Goal: Information Seeking & Learning: Learn about a topic

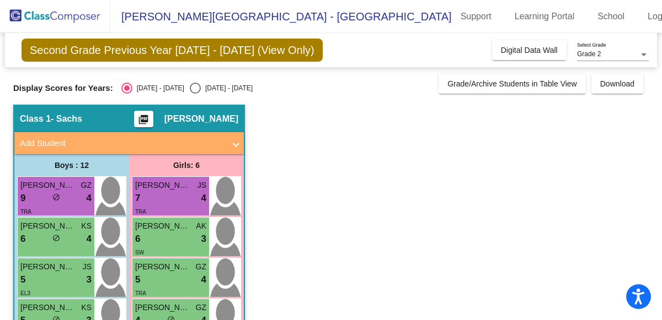
scroll to position [78, 0]
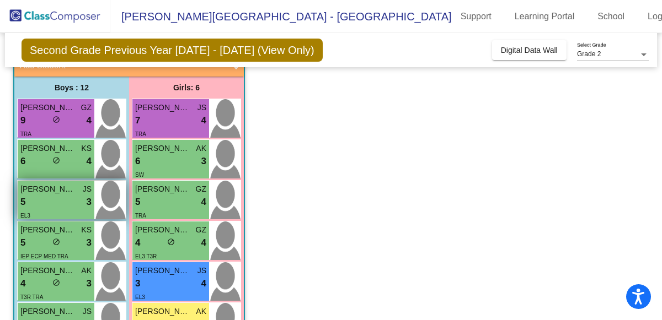
click at [89, 202] on span "3" at bounding box center [89, 202] width 5 height 14
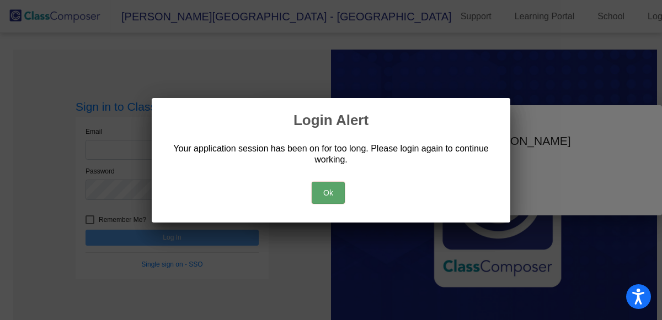
click at [320, 189] on button "Ok" at bounding box center [328, 193] width 33 height 22
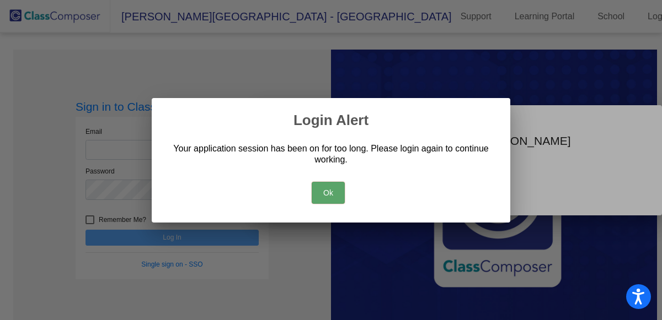
click at [326, 194] on button "Ok" at bounding box center [328, 193] width 33 height 22
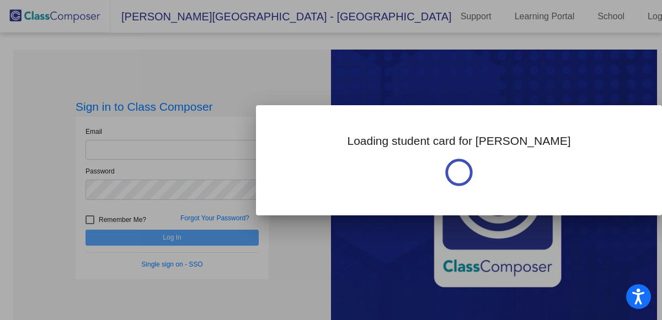
click at [196, 136] on div at bounding box center [331, 160] width 662 height 320
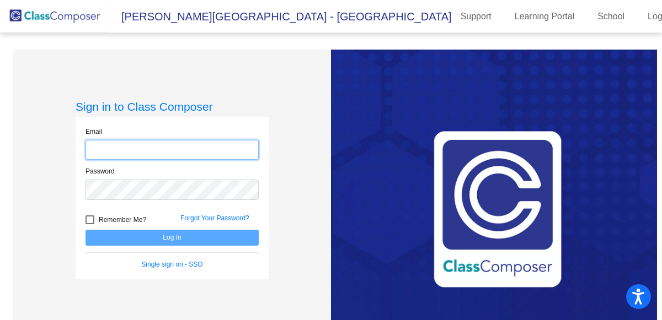
click at [187, 158] on input "email" at bounding box center [171, 150] width 173 height 20
type input "[EMAIL_ADDRESS][DOMAIN_NAME]"
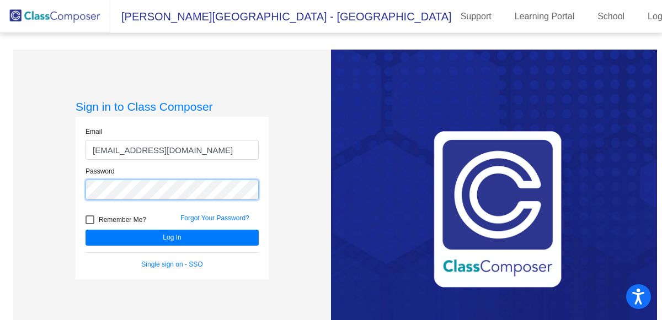
click at [85, 230] on button "Log In" at bounding box center [171, 238] width 173 height 16
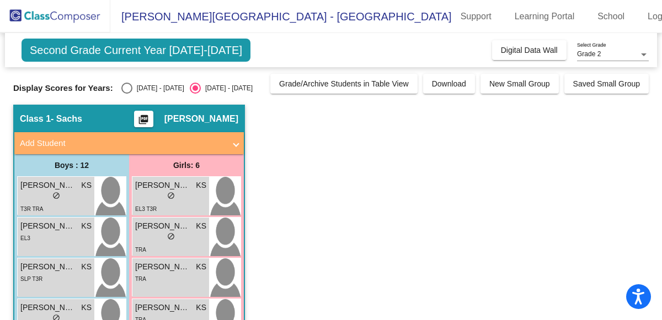
click at [135, 90] on div "[DATE] - [DATE]" at bounding box center [158, 88] width 52 height 10
click at [127, 94] on input "[DATE] - [DATE]" at bounding box center [126, 94] width 1 height 1
radio input "true"
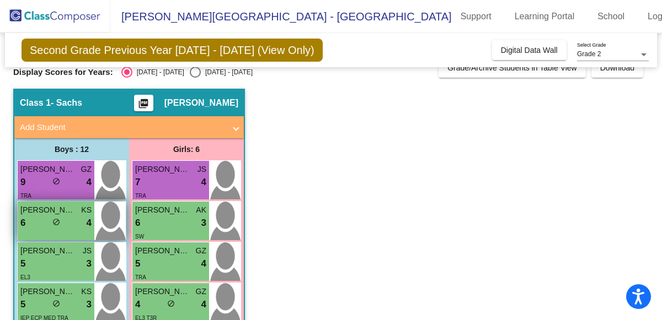
scroll to position [58, 0]
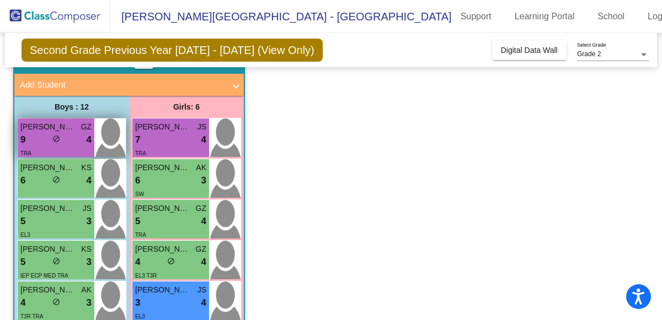
click at [56, 138] on span "do_not_disturb_alt" at bounding box center [56, 139] width 8 height 8
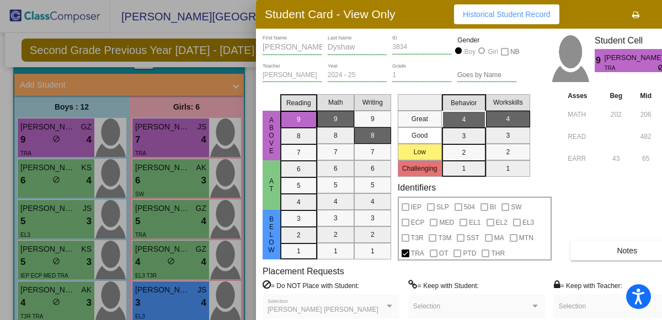
click at [237, 138] on div at bounding box center [331, 160] width 662 height 320
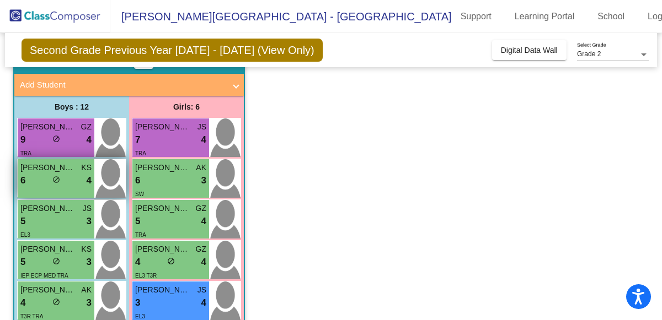
click at [98, 183] on img at bounding box center [109, 178] width 31 height 39
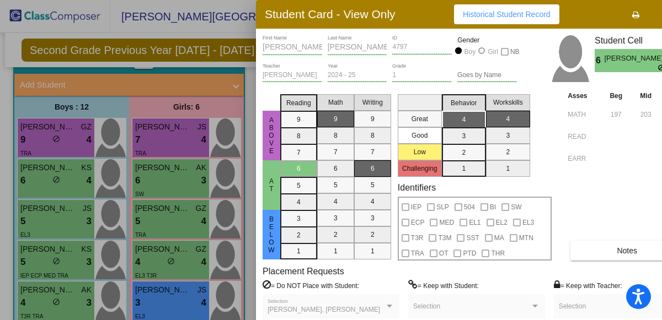
click at [196, 247] on div at bounding box center [331, 160] width 662 height 320
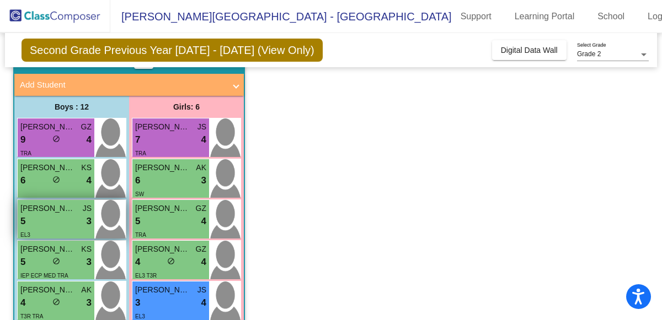
click at [39, 215] on div "5 lock do_not_disturb_alt 3" at bounding box center [55, 222] width 71 height 14
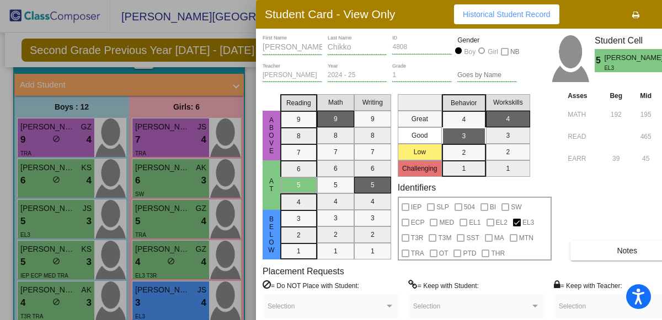
click at [589, 248] on button "Notes" at bounding box center [626, 251] width 113 height 20
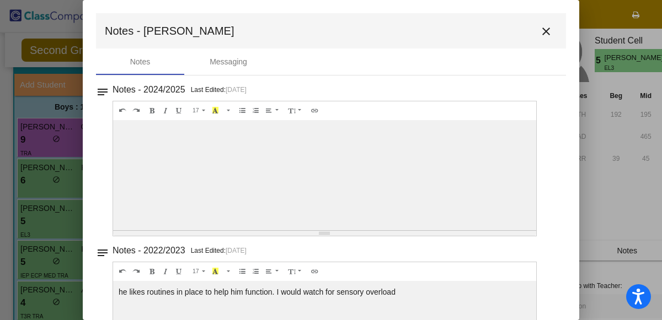
click at [646, 227] on div at bounding box center [331, 160] width 662 height 320
click at [544, 29] on mat-icon "close" at bounding box center [545, 31] width 13 height 13
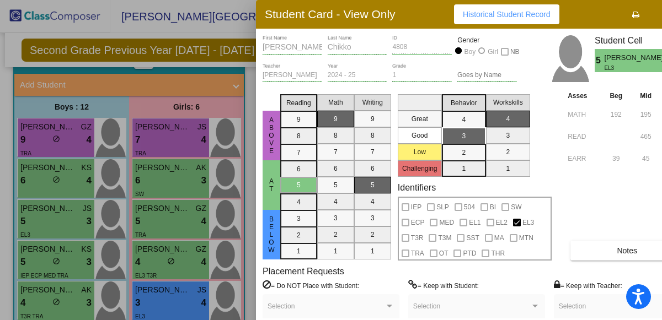
click at [63, 161] on div at bounding box center [331, 160] width 662 height 320
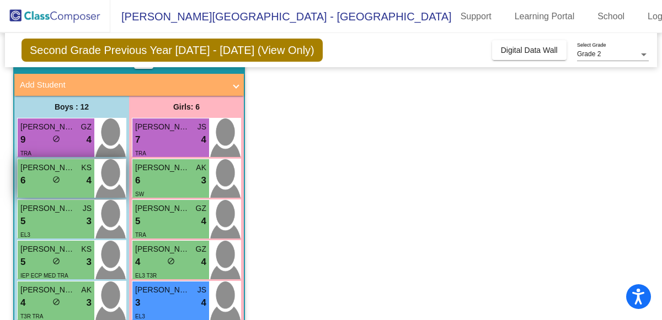
click at [93, 174] on div "[PERSON_NAME] KS 6 lock do_not_disturb_alt 4" at bounding box center [56, 178] width 77 height 39
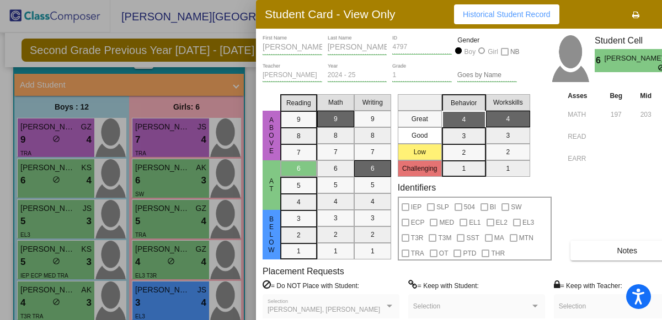
click at [609, 254] on button "Notes" at bounding box center [626, 251] width 113 height 20
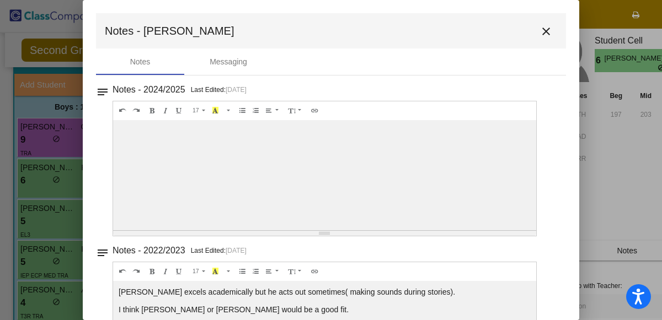
click at [592, 244] on div at bounding box center [331, 160] width 662 height 320
click at [539, 26] on mat-icon "close" at bounding box center [545, 31] width 13 height 13
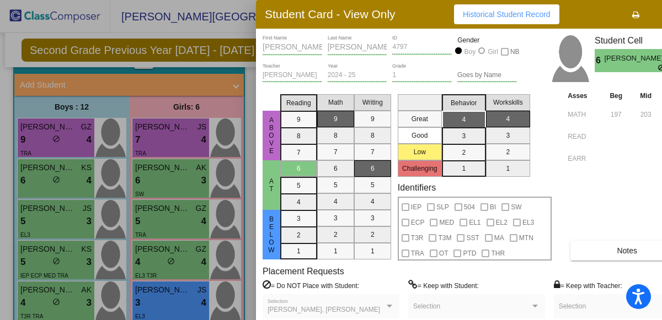
click at [98, 142] on div at bounding box center [331, 160] width 662 height 320
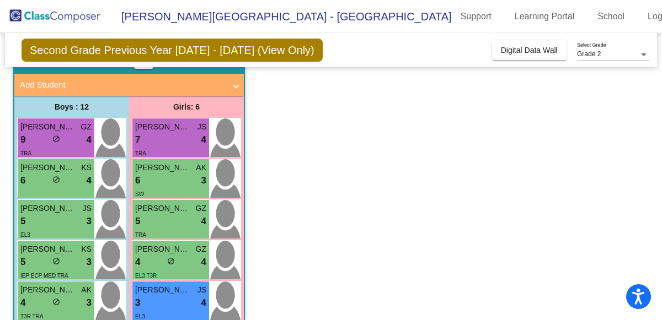
click at [98, 142] on img at bounding box center [109, 138] width 31 height 39
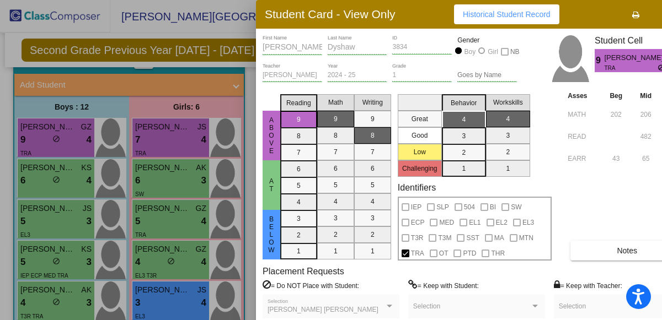
click at [596, 247] on button "Notes" at bounding box center [626, 251] width 113 height 20
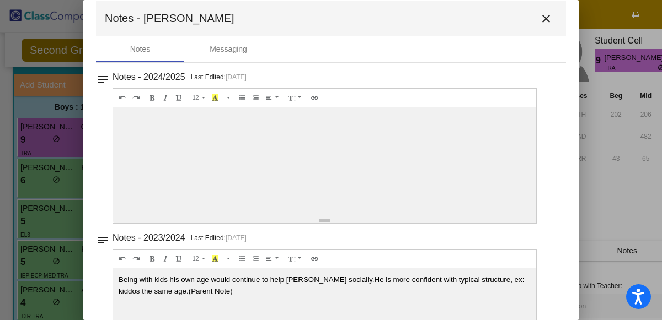
scroll to position [0, 0]
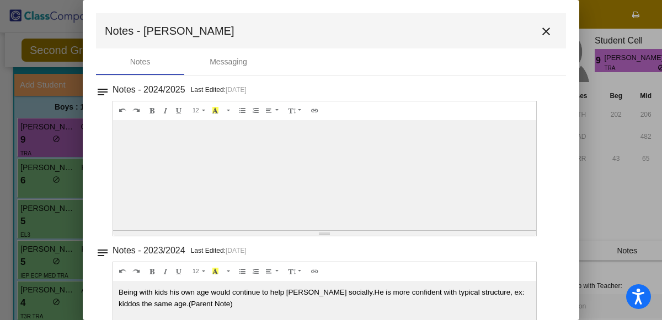
click at [30, 240] on div at bounding box center [331, 160] width 662 height 320
click at [539, 34] on mat-icon "close" at bounding box center [545, 31] width 13 height 13
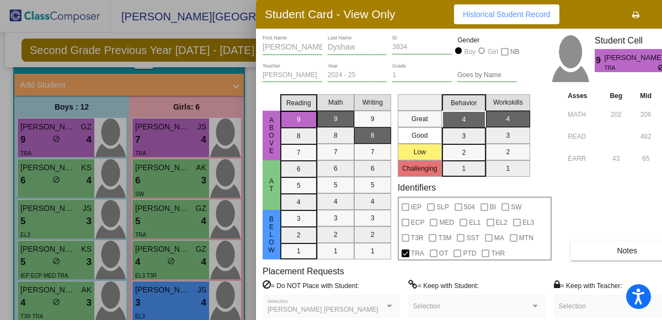
click at [95, 246] on div at bounding box center [331, 160] width 662 height 320
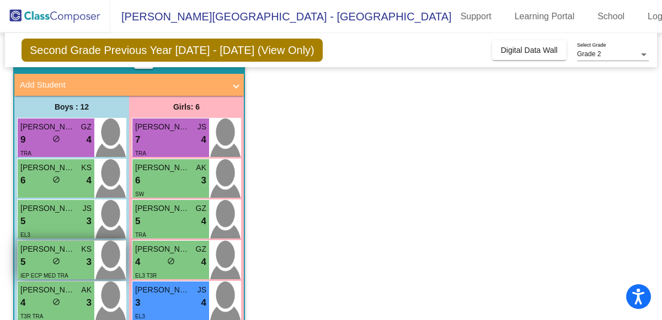
click at [109, 251] on img at bounding box center [109, 260] width 31 height 39
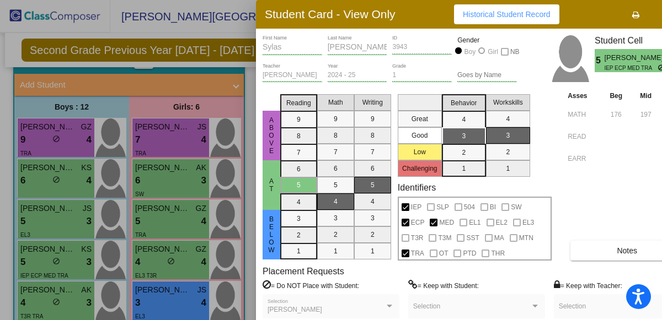
click at [610, 246] on button "Notes" at bounding box center [626, 251] width 113 height 20
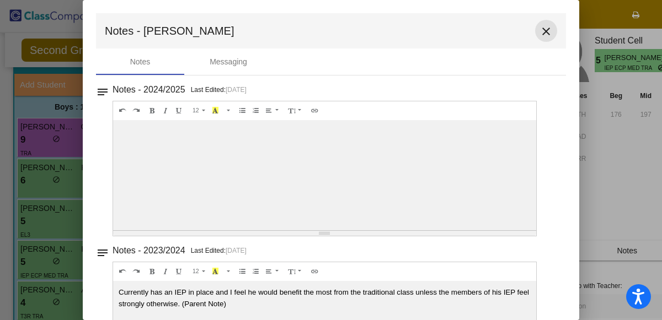
click at [539, 37] on mat-icon "close" at bounding box center [545, 31] width 13 height 13
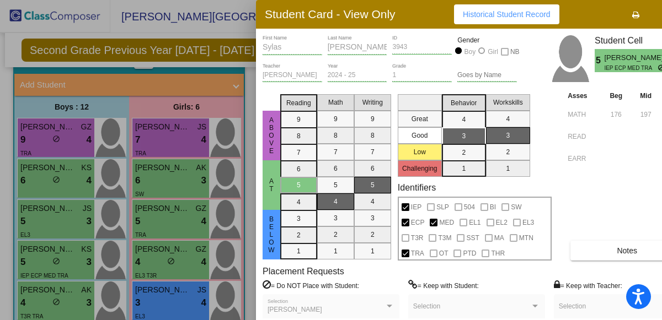
click at [216, 81] on div at bounding box center [331, 160] width 662 height 320
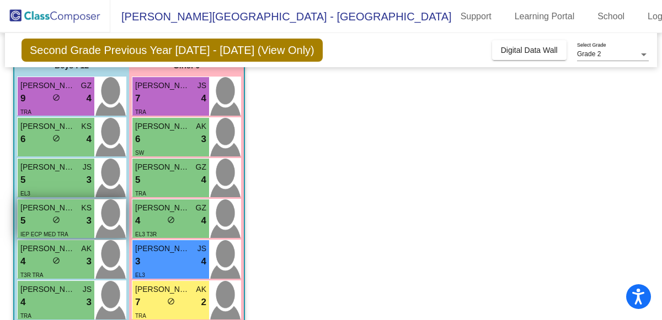
scroll to position [102, 0]
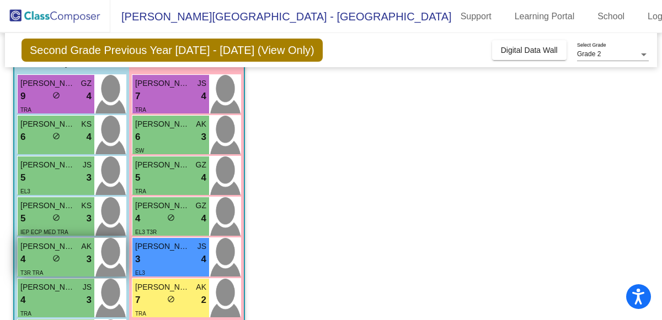
click at [94, 256] on img at bounding box center [109, 257] width 31 height 39
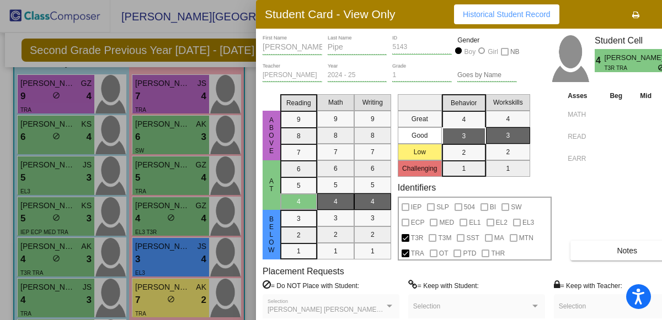
click at [192, 151] on div at bounding box center [331, 160] width 662 height 320
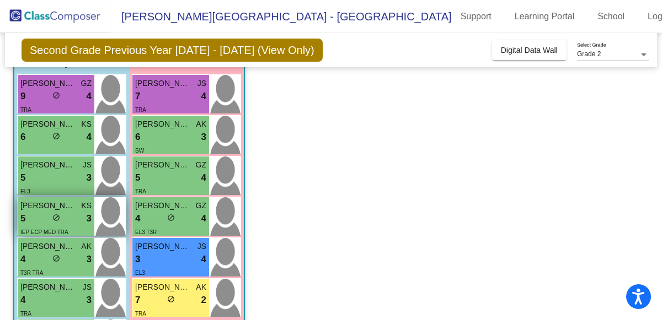
click at [100, 227] on img at bounding box center [109, 216] width 31 height 39
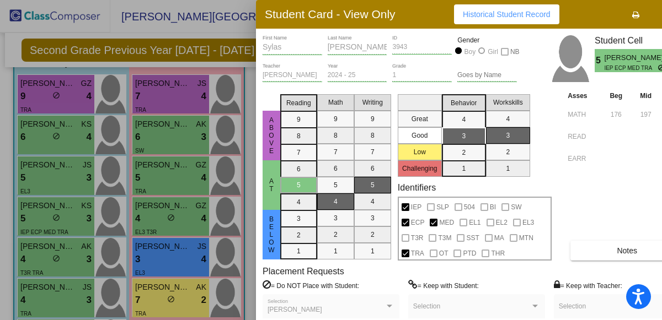
click at [228, 248] on div at bounding box center [331, 160] width 662 height 320
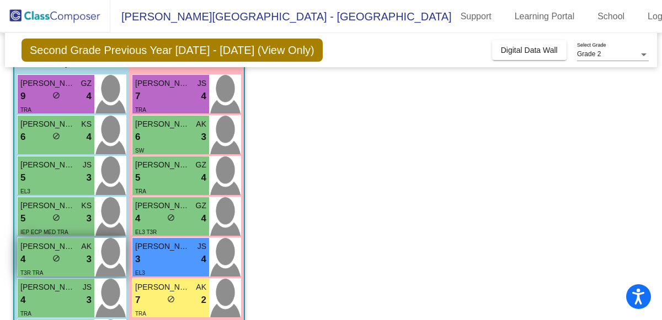
click at [104, 247] on img at bounding box center [109, 257] width 31 height 39
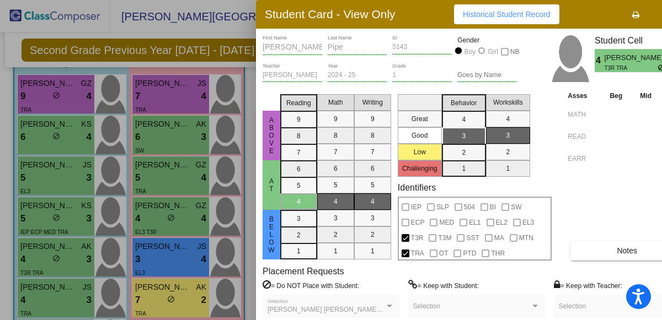
click at [616, 254] on button "Notes" at bounding box center [626, 251] width 113 height 20
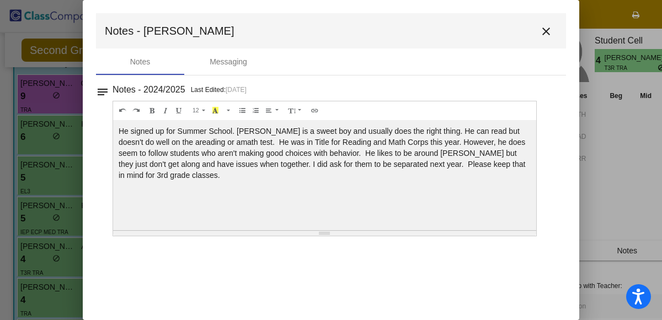
click at [541, 32] on mat-icon "close" at bounding box center [545, 31] width 13 height 13
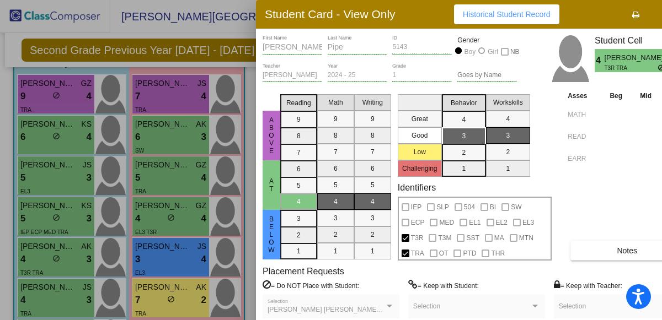
click at [183, 163] on div at bounding box center [331, 160] width 662 height 320
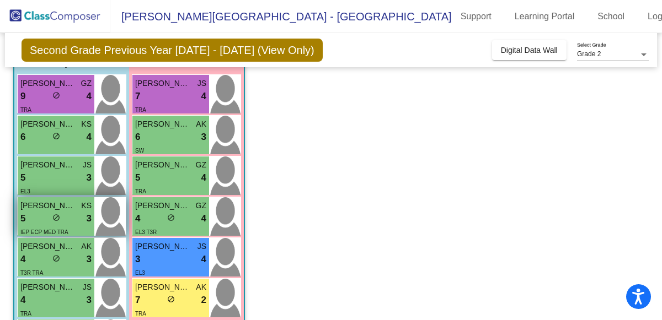
click at [92, 222] on div "[PERSON_NAME] KS 5 lock do_not_disturb_alt 3 IEP ECP MED TRA" at bounding box center [56, 216] width 77 height 39
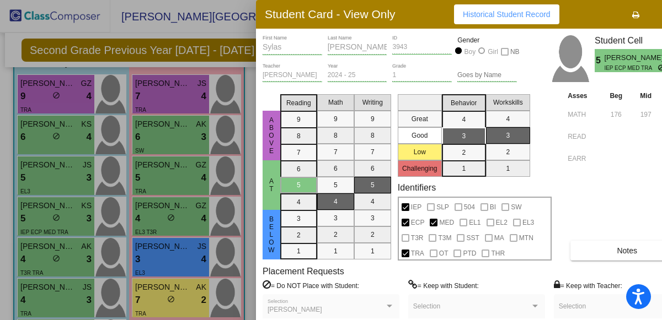
click at [208, 198] on div at bounding box center [331, 160] width 662 height 320
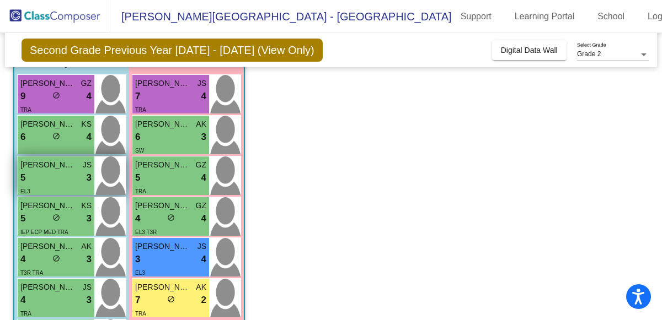
click at [108, 170] on img at bounding box center [109, 176] width 31 height 39
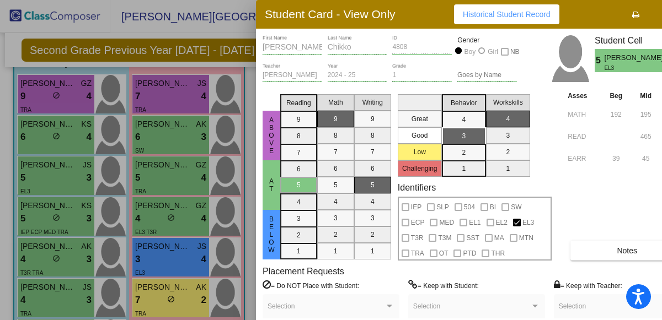
click at [94, 144] on div at bounding box center [331, 160] width 662 height 320
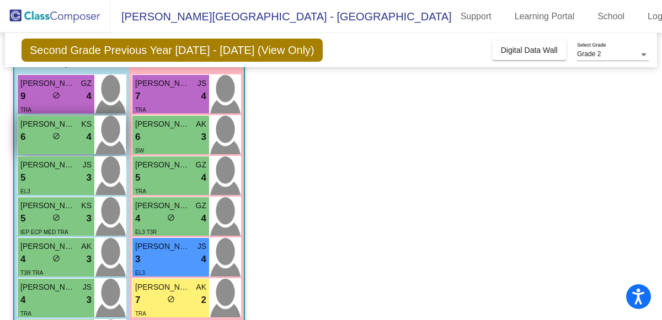
click at [101, 146] on img at bounding box center [109, 135] width 31 height 39
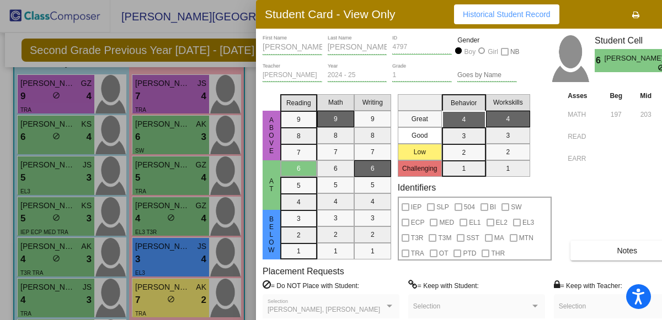
click at [99, 146] on div at bounding box center [331, 160] width 662 height 320
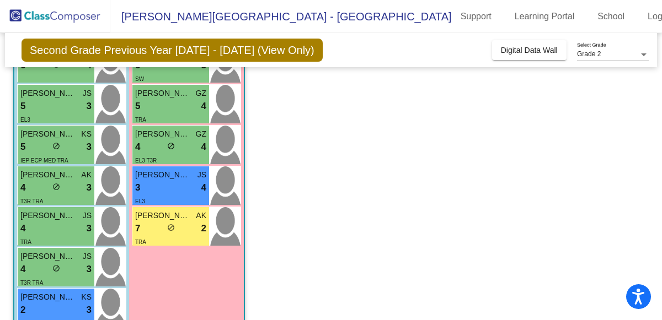
scroll to position [192, 0]
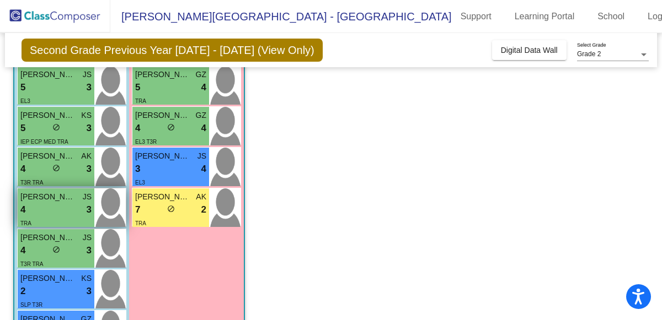
click at [104, 212] on img at bounding box center [109, 208] width 31 height 39
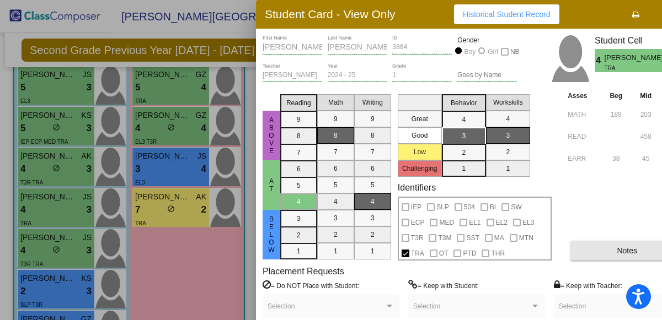
click at [635, 258] on button "Notes" at bounding box center [626, 251] width 113 height 20
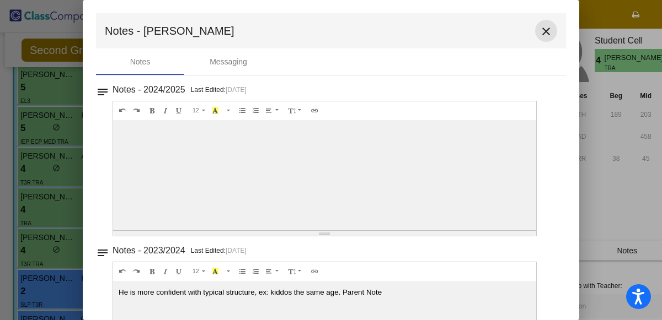
click at [544, 32] on mat-icon "close" at bounding box center [545, 31] width 13 height 13
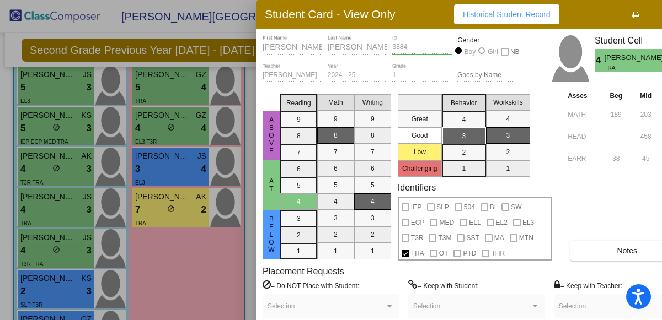
click at [98, 256] on div at bounding box center [331, 160] width 662 height 320
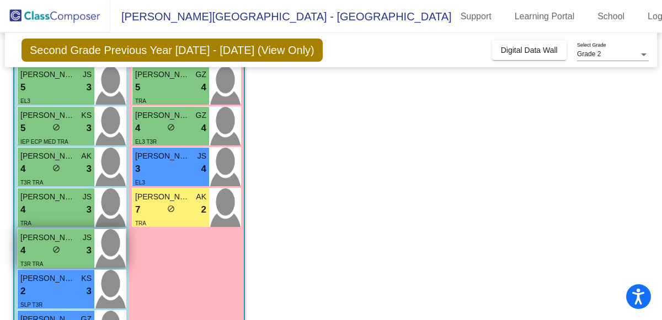
click at [104, 256] on img at bounding box center [109, 248] width 31 height 39
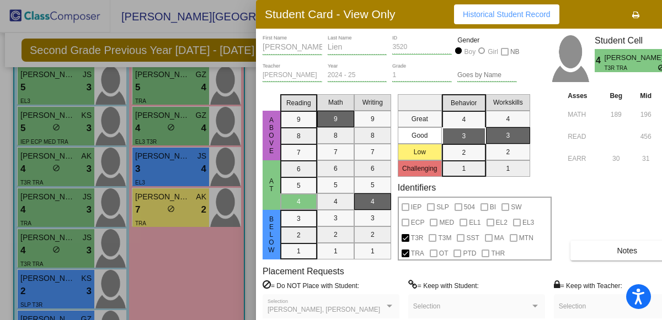
click at [589, 255] on button "Notes" at bounding box center [626, 251] width 113 height 20
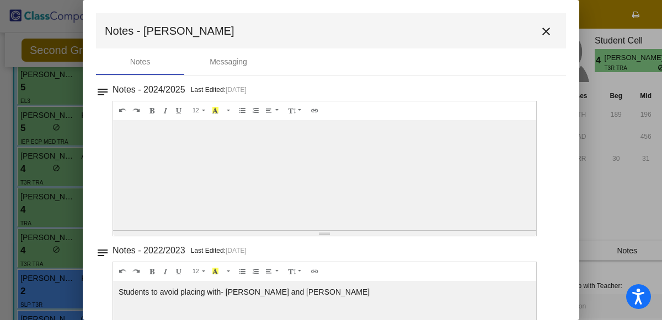
click at [593, 237] on div at bounding box center [331, 160] width 662 height 320
click at [545, 34] on mat-icon "close" at bounding box center [545, 31] width 13 height 13
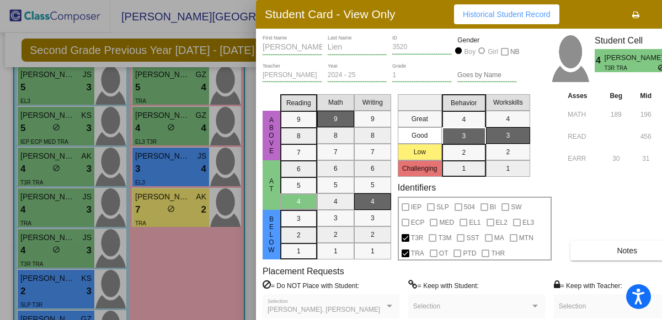
click at [193, 244] on div at bounding box center [331, 160] width 662 height 320
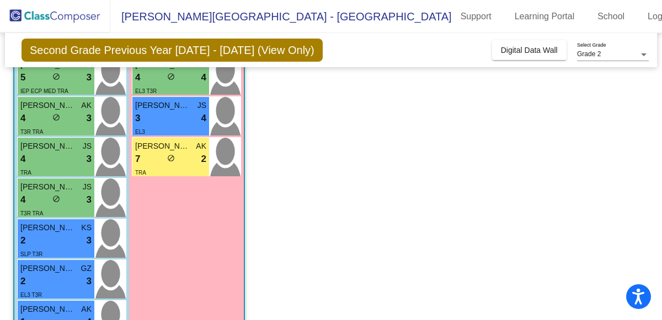
scroll to position [246, 0]
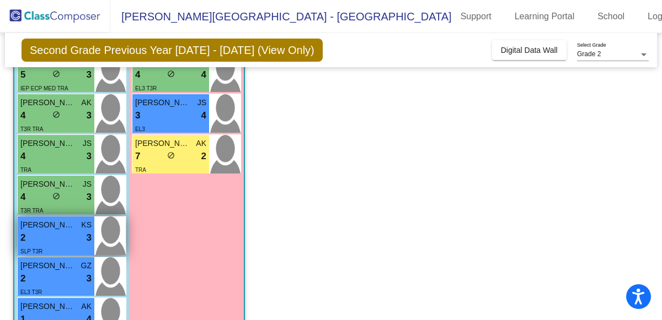
click at [115, 238] on img at bounding box center [109, 236] width 31 height 39
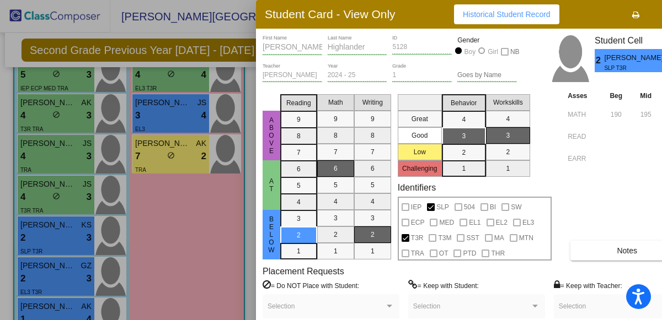
click at [643, 255] on button "Notes" at bounding box center [626, 251] width 113 height 20
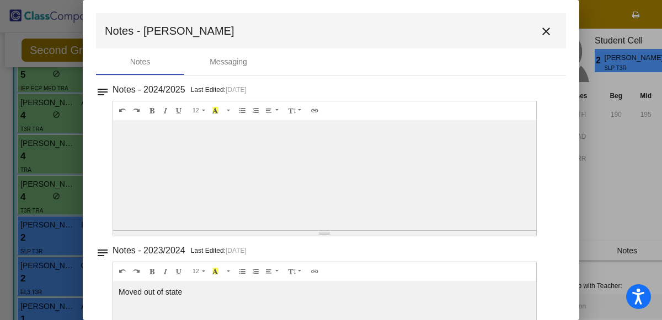
click at [613, 259] on div at bounding box center [331, 160] width 662 height 320
click at [540, 36] on mat-icon "close" at bounding box center [545, 31] width 13 height 13
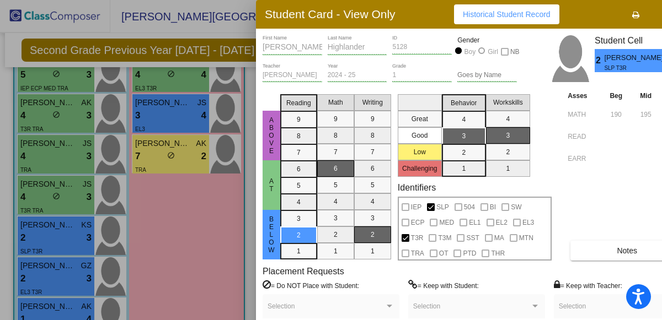
click at [177, 222] on div at bounding box center [331, 160] width 662 height 320
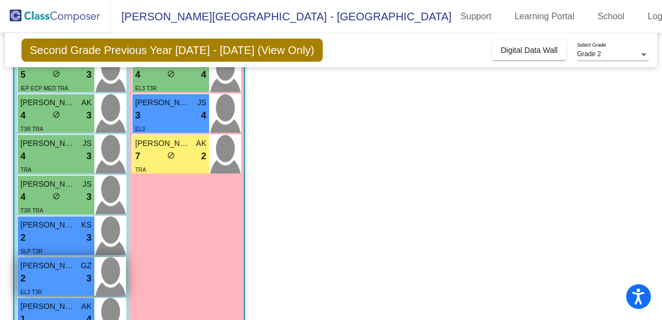
click at [99, 285] on img at bounding box center [109, 277] width 31 height 39
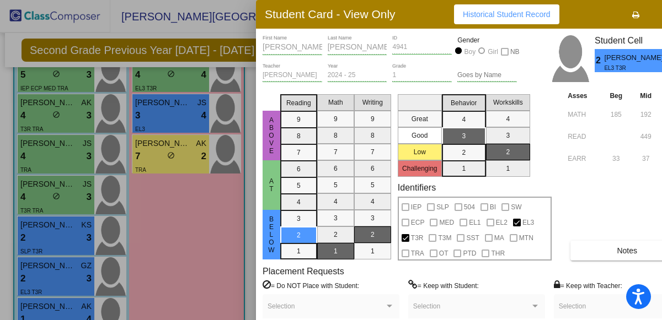
click at [156, 232] on div at bounding box center [331, 160] width 662 height 320
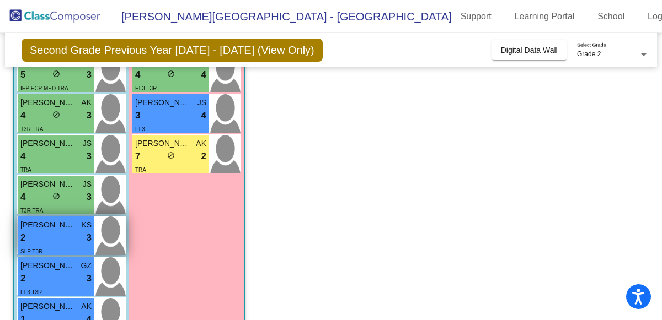
click at [115, 232] on img at bounding box center [109, 236] width 31 height 39
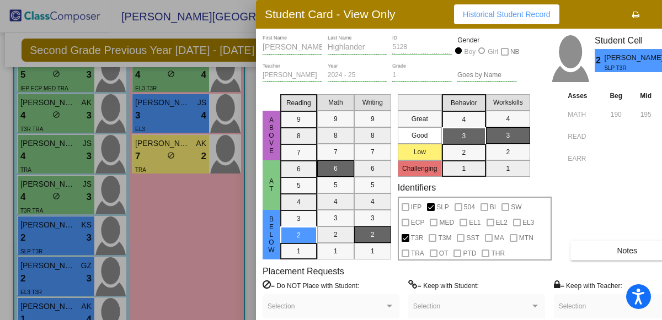
click at [159, 183] on div at bounding box center [331, 160] width 662 height 320
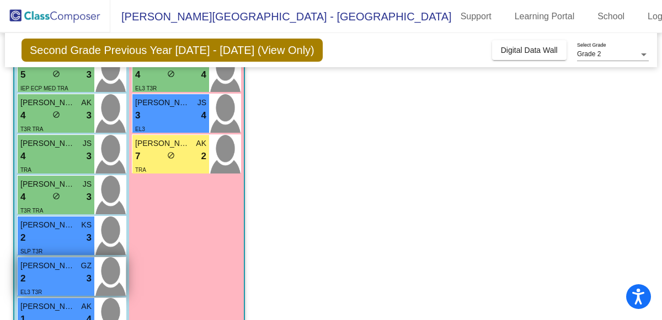
click at [85, 263] on span "GZ" at bounding box center [86, 266] width 10 height 12
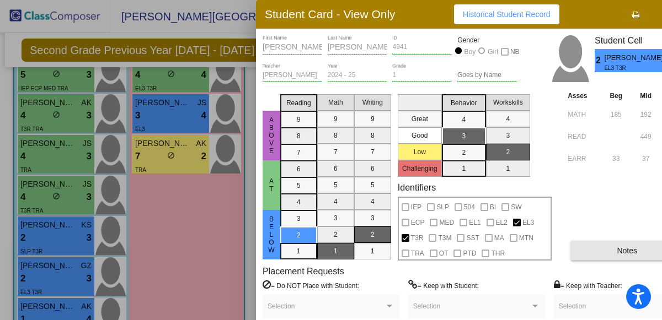
click at [608, 256] on button "Notes" at bounding box center [626, 251] width 113 height 20
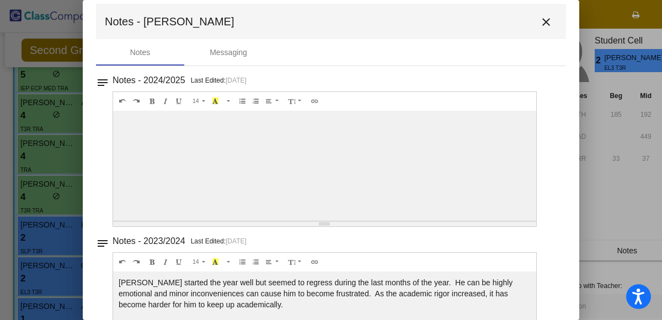
scroll to position [0, 0]
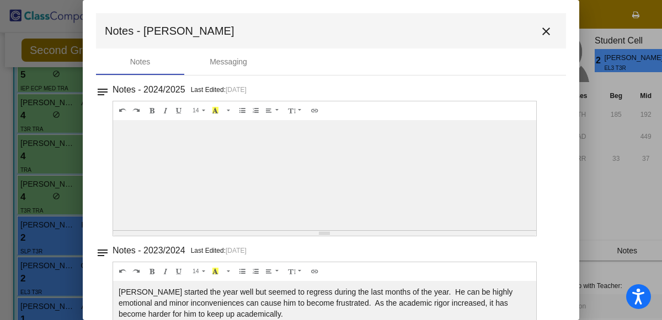
click at [597, 206] on div at bounding box center [331, 160] width 662 height 320
click at [544, 26] on mat-icon "close" at bounding box center [545, 31] width 13 height 13
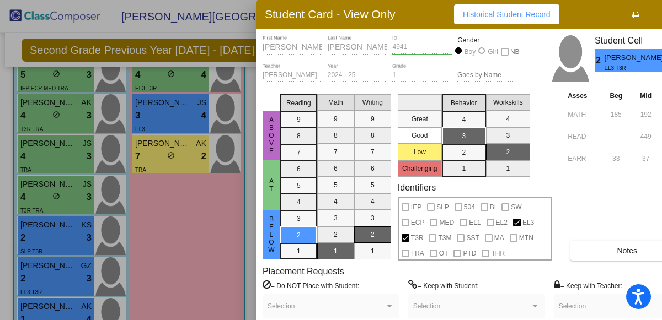
click at [161, 181] on div at bounding box center [331, 160] width 662 height 320
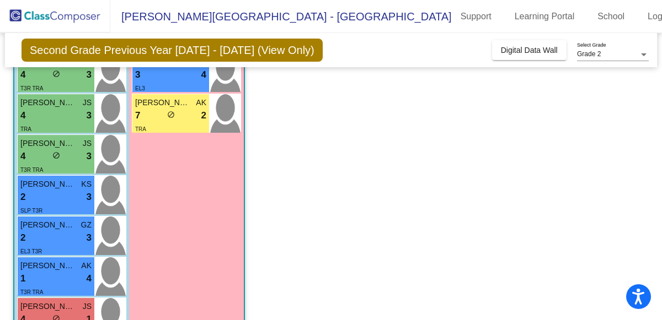
scroll to position [297, 0]
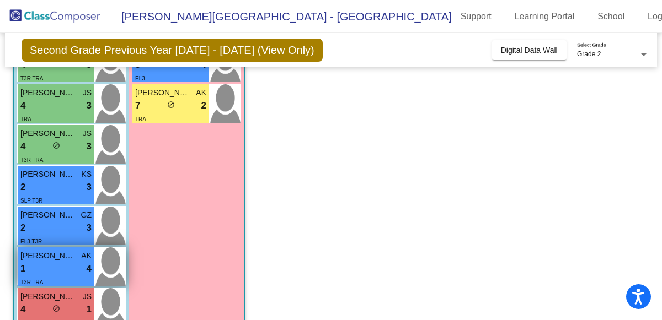
click at [96, 261] on img at bounding box center [109, 267] width 31 height 39
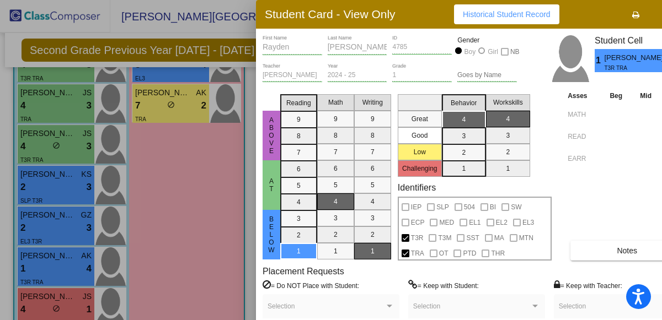
click at [647, 244] on button "Notes" at bounding box center [626, 251] width 113 height 20
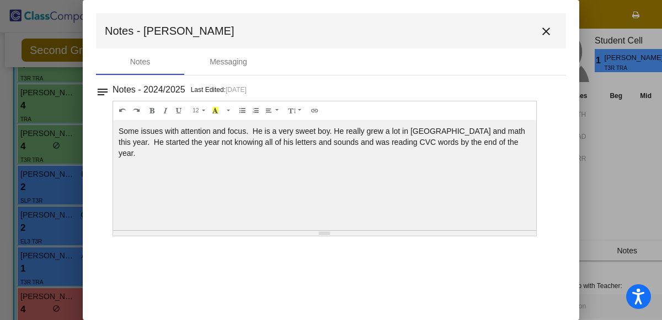
click at [545, 31] on mat-icon "close" at bounding box center [545, 31] width 13 height 13
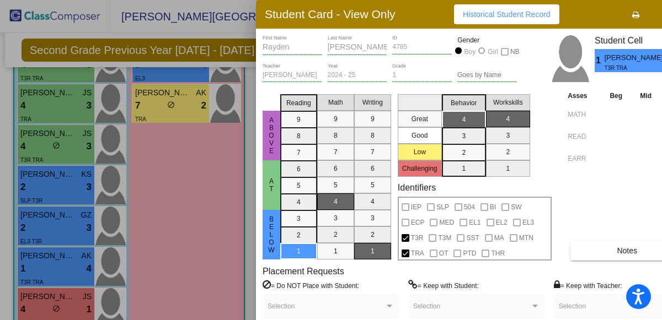
click at [171, 289] on div at bounding box center [331, 160] width 662 height 320
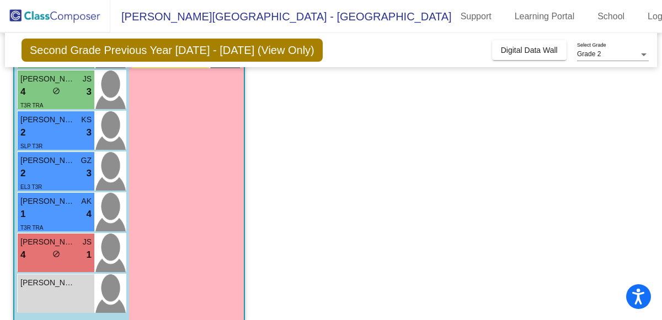
scroll to position [363, 0]
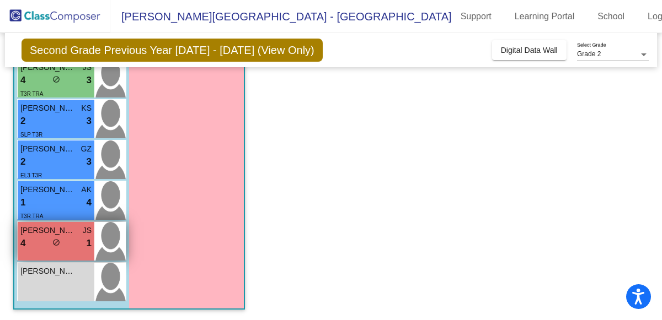
click at [119, 251] on img at bounding box center [109, 241] width 31 height 39
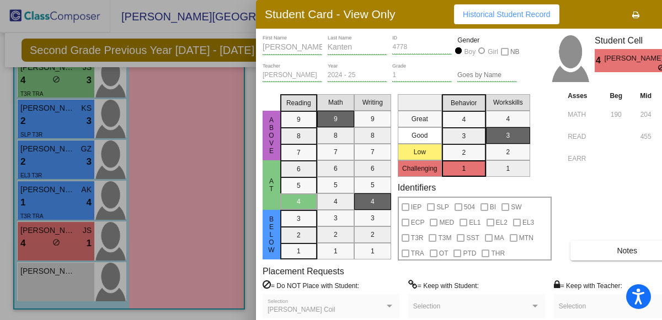
click at [599, 254] on button "Notes" at bounding box center [626, 251] width 113 height 20
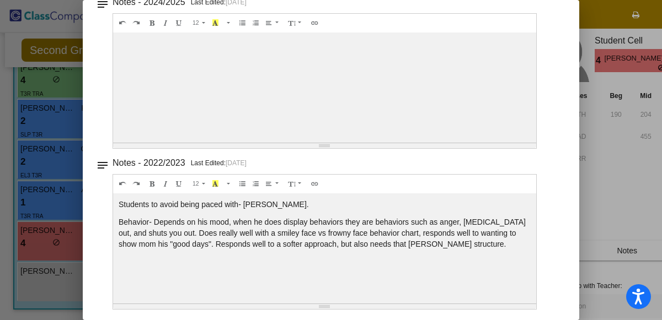
scroll to position [0, 0]
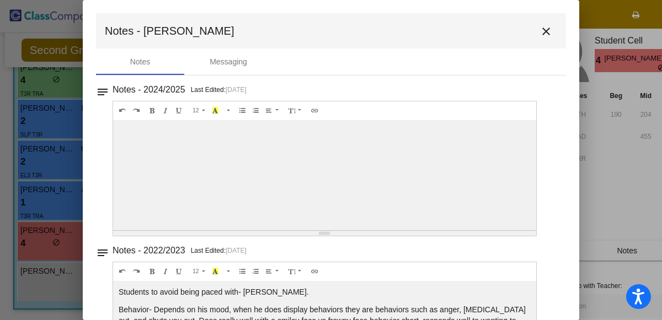
click at [542, 31] on mat-icon "close" at bounding box center [545, 31] width 13 height 13
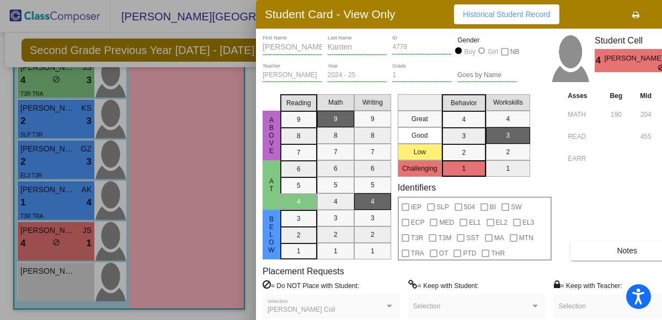
click at [222, 141] on div at bounding box center [331, 160] width 662 height 320
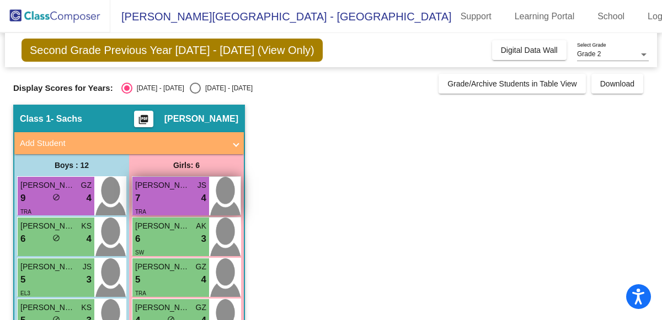
click at [231, 199] on img at bounding box center [224, 196] width 31 height 39
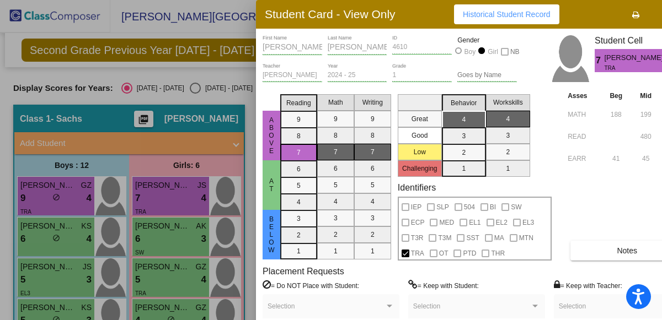
click at [609, 248] on button "Notes" at bounding box center [626, 251] width 113 height 20
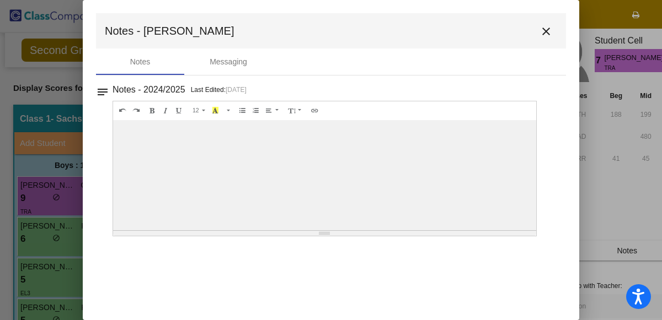
click at [549, 37] on mat-icon "close" at bounding box center [545, 31] width 13 height 13
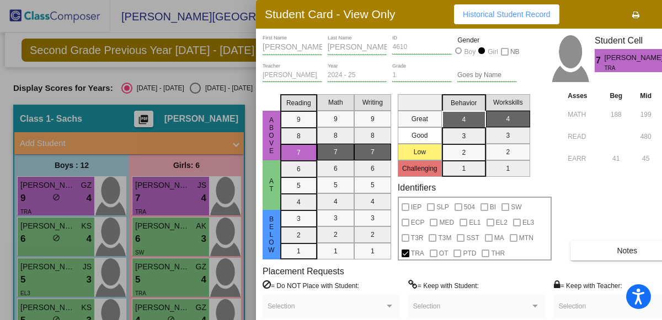
click at [227, 236] on div at bounding box center [331, 160] width 662 height 320
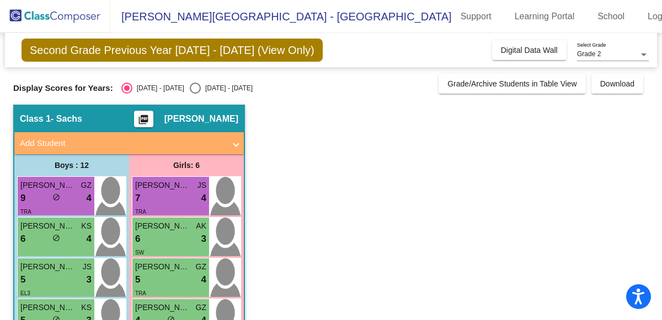
click at [227, 236] on img at bounding box center [224, 237] width 31 height 39
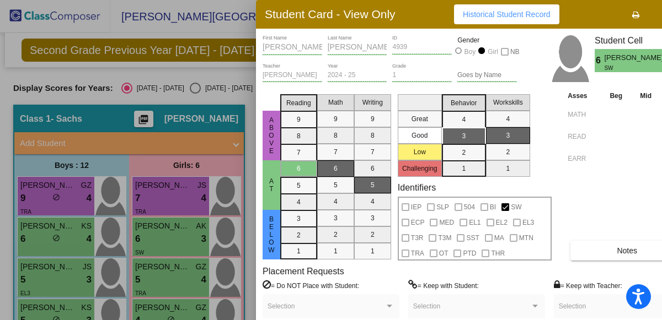
click at [611, 253] on button "Notes" at bounding box center [626, 251] width 113 height 20
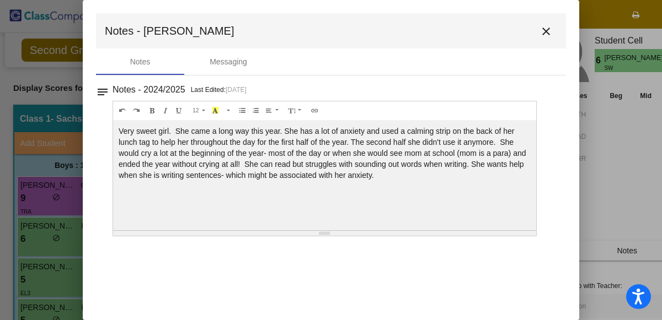
click at [549, 39] on button "close" at bounding box center [546, 31] width 22 height 22
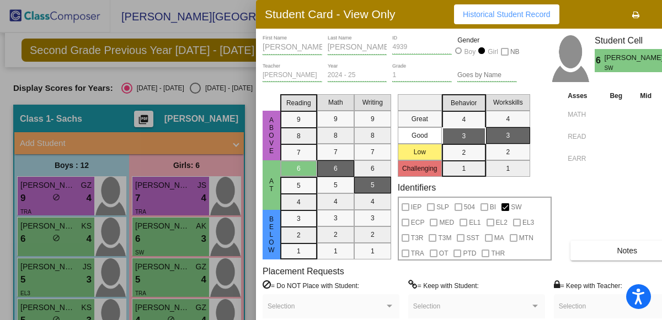
click at [206, 222] on div at bounding box center [331, 160] width 662 height 320
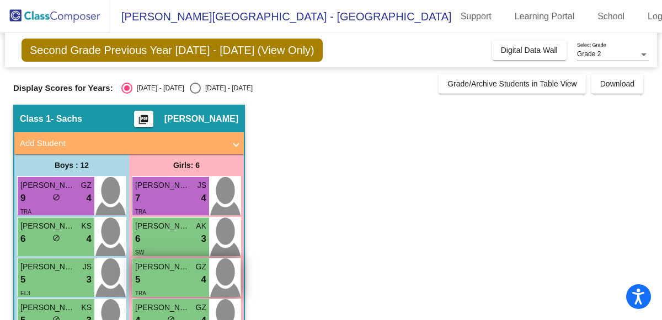
click at [210, 275] on img at bounding box center [224, 278] width 31 height 39
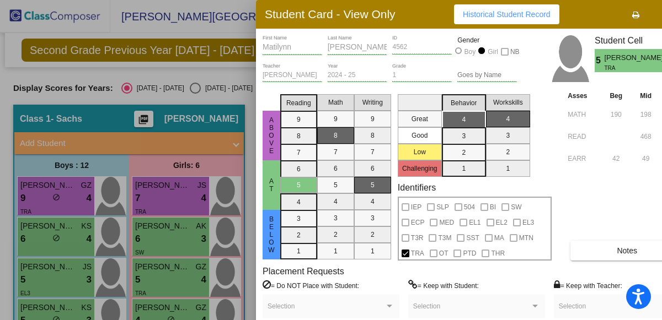
click at [603, 254] on button "Notes" at bounding box center [626, 251] width 113 height 20
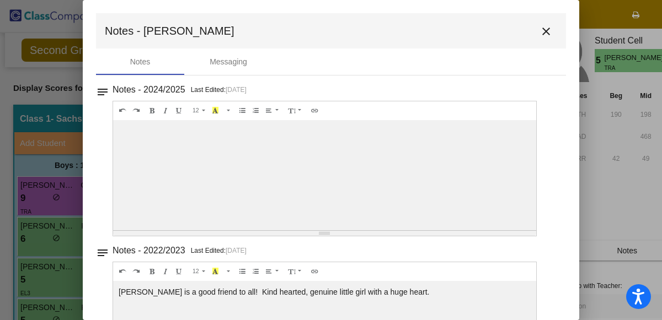
click at [543, 30] on mat-icon "close" at bounding box center [545, 31] width 13 height 13
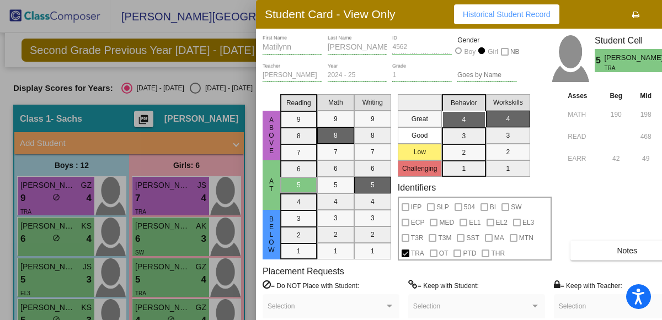
click at [140, 208] on div at bounding box center [331, 160] width 662 height 320
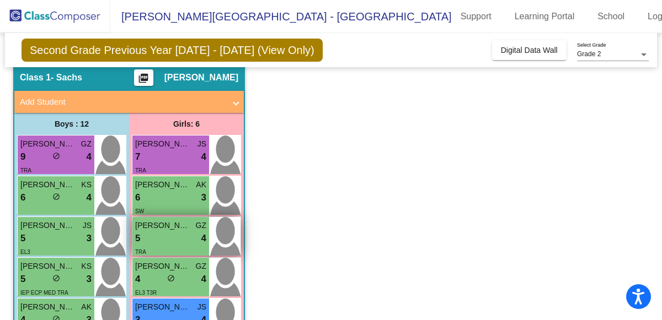
scroll to position [45, 0]
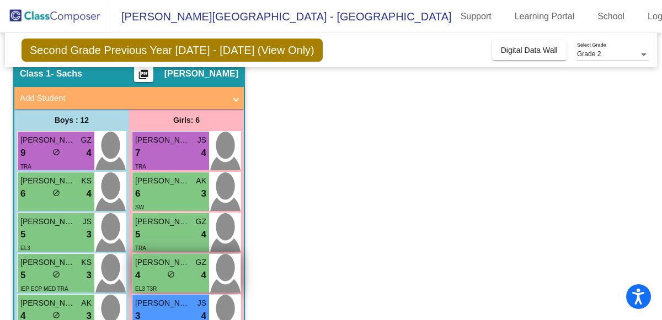
click at [198, 283] on div "EL3 T3R" at bounding box center [170, 289] width 71 height 12
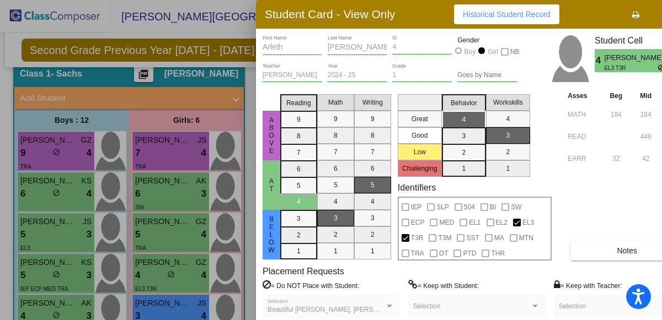
click at [636, 249] on span "Notes" at bounding box center [626, 250] width 20 height 9
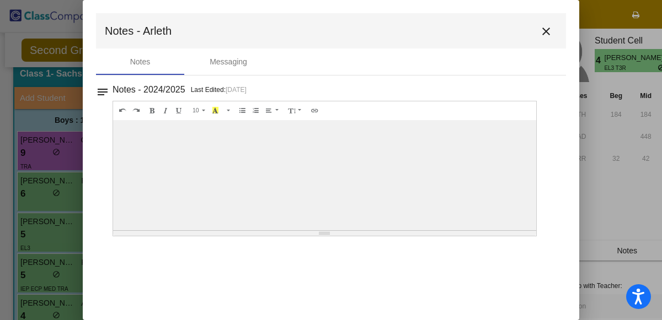
click at [543, 27] on mat-icon "close" at bounding box center [545, 31] width 13 height 13
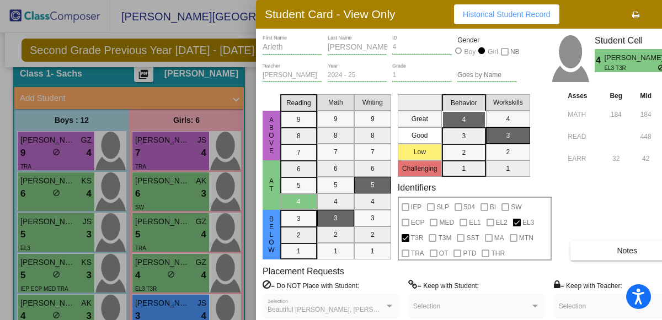
click at [195, 188] on div at bounding box center [331, 160] width 662 height 320
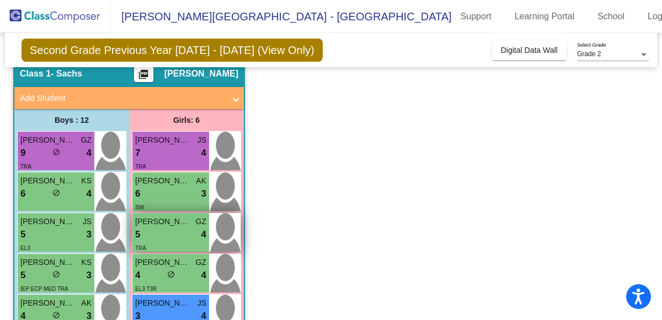
click at [218, 231] on img at bounding box center [224, 232] width 31 height 39
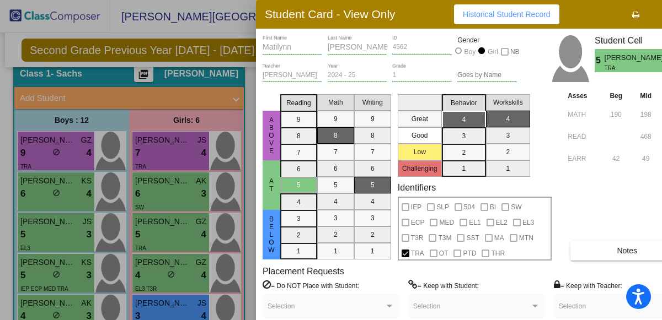
click at [194, 208] on div at bounding box center [331, 160] width 662 height 320
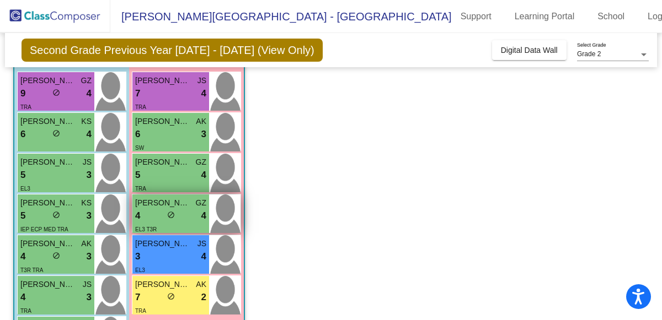
scroll to position [108, 0]
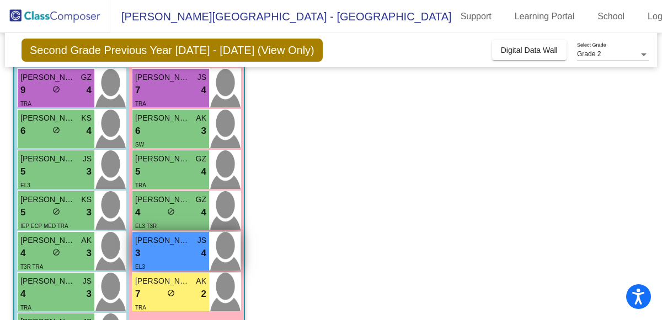
click at [228, 263] on img at bounding box center [224, 251] width 31 height 39
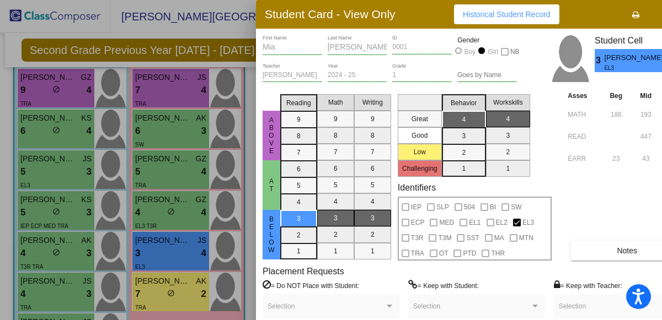
click at [594, 261] on div "Mia First Name [PERSON_NAME] Last Name 0001 ID Gender Boy Girl [PERSON_NAME] Te…" at bounding box center [476, 191] width 428 height 312
click at [598, 258] on button "Notes" at bounding box center [626, 251] width 113 height 20
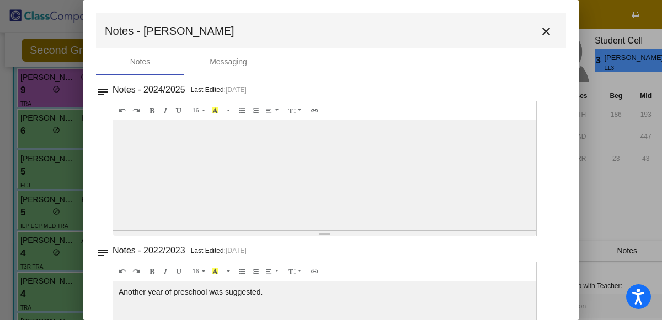
click at [545, 35] on mat-icon "close" at bounding box center [545, 31] width 13 height 13
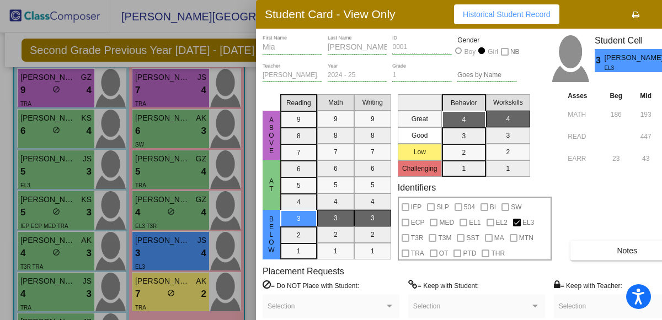
click at [233, 269] on div at bounding box center [331, 160] width 662 height 320
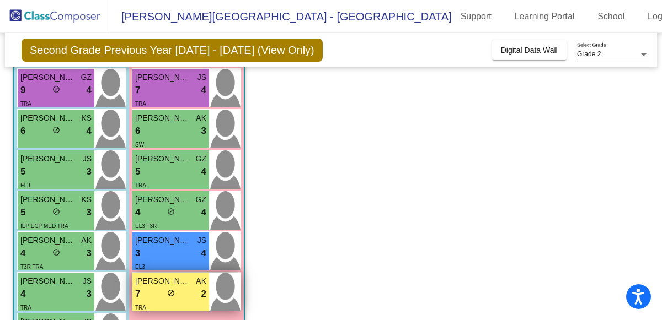
click at [229, 290] on img at bounding box center [224, 292] width 31 height 39
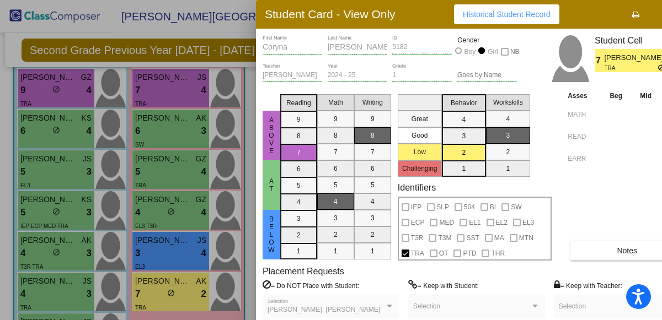
click at [637, 249] on button "Notes" at bounding box center [626, 251] width 113 height 20
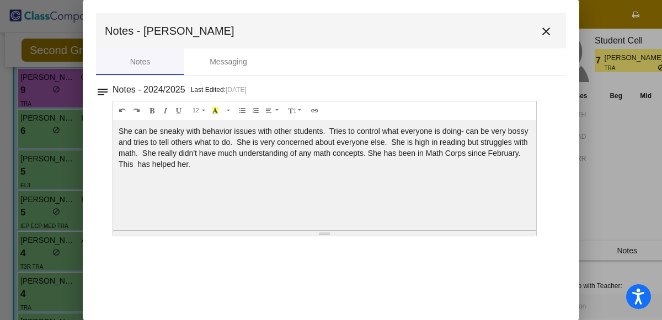
click at [543, 35] on mat-icon "close" at bounding box center [545, 31] width 13 height 13
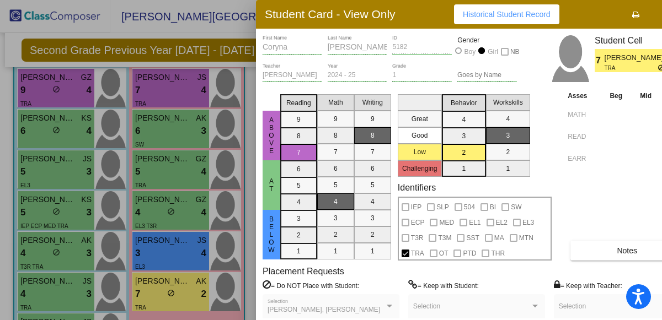
click at [157, 242] on div at bounding box center [331, 160] width 662 height 320
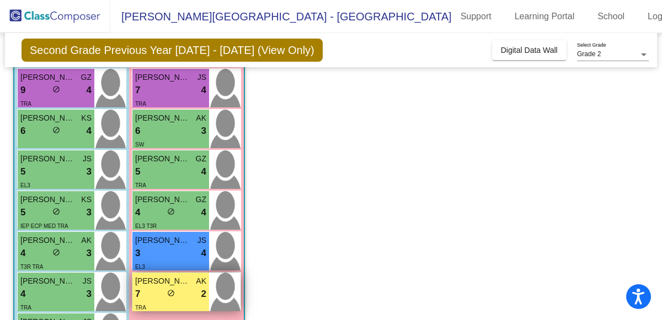
click at [171, 292] on span "do_not_disturb_alt" at bounding box center [171, 293] width 8 height 8
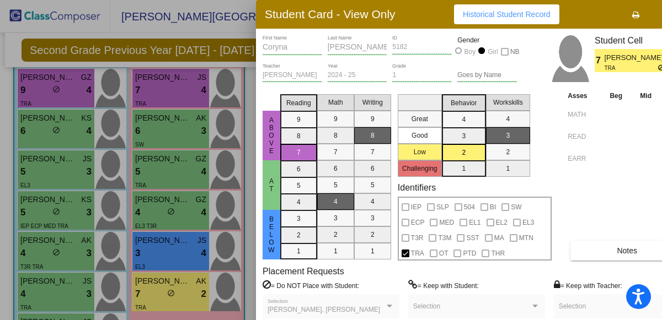
click at [219, 313] on div at bounding box center [331, 160] width 662 height 320
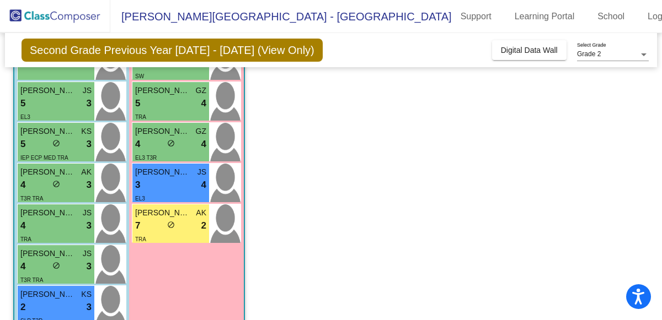
scroll to position [180, 0]
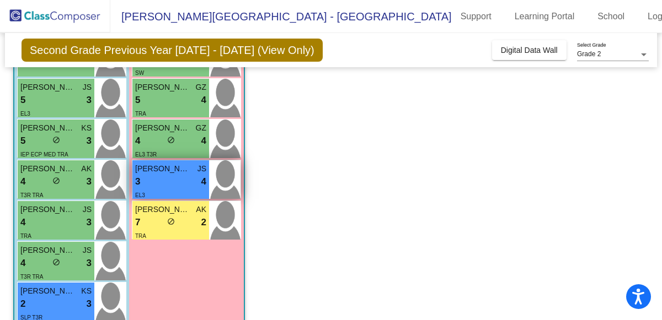
click at [193, 170] on div "[PERSON_NAME] [PERSON_NAME]" at bounding box center [170, 169] width 71 height 12
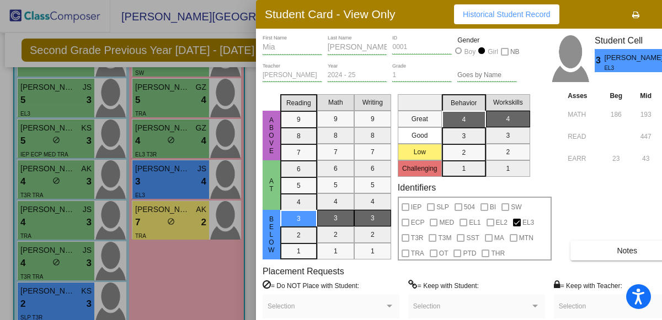
click at [189, 307] on div at bounding box center [331, 160] width 662 height 320
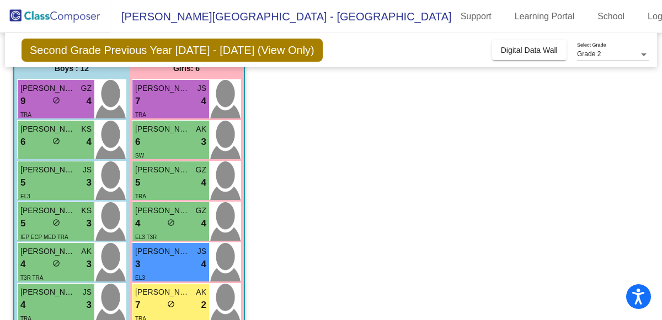
scroll to position [111, 0]
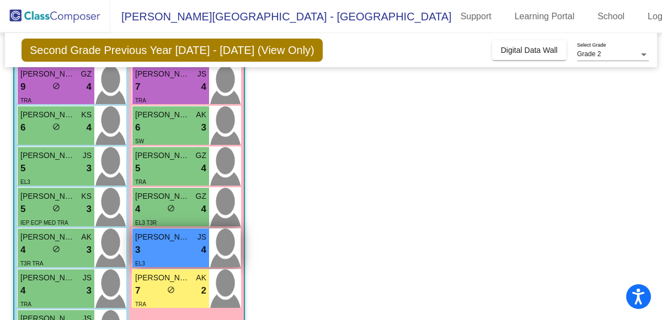
click at [219, 235] on img at bounding box center [224, 248] width 31 height 39
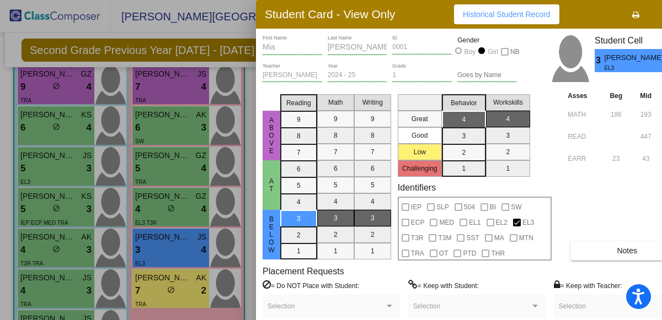
click at [243, 234] on div at bounding box center [331, 160] width 662 height 320
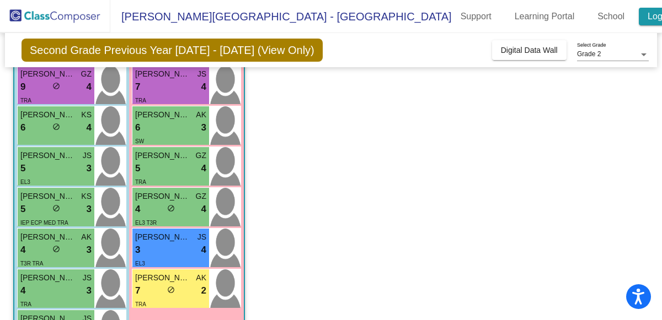
click at [639, 13] on link "Logout" at bounding box center [661, 17] width 45 height 18
